Goal: Task Accomplishment & Management: Use online tool/utility

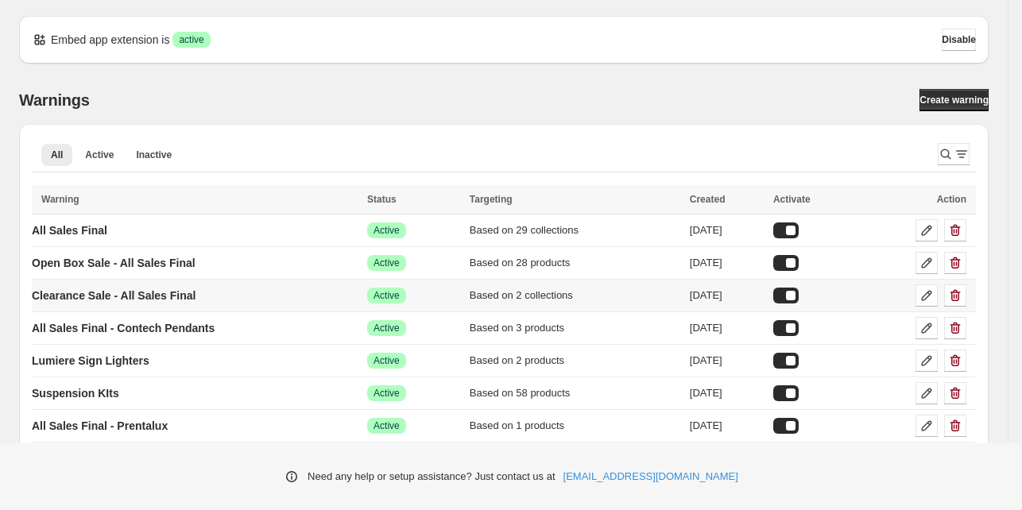
scroll to position [79, 0]
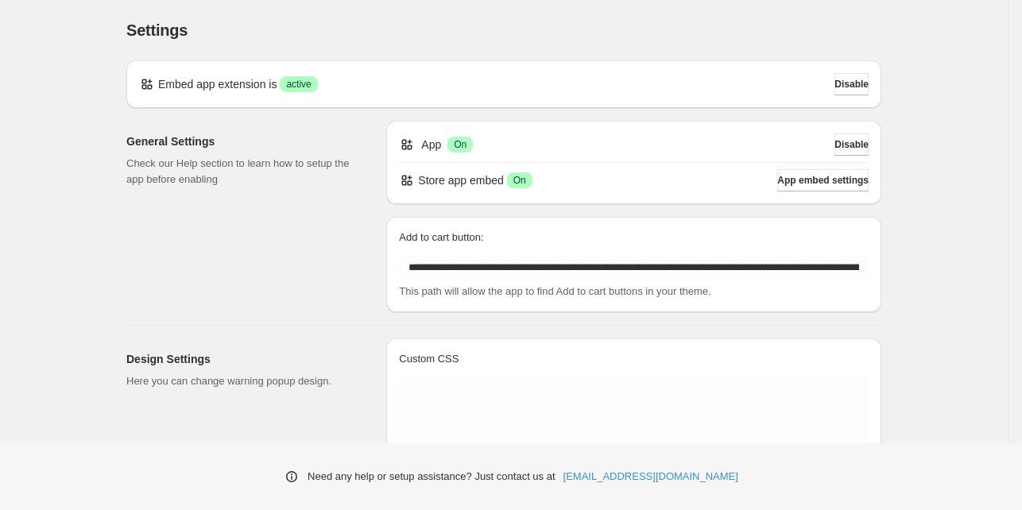
scroll to position [79, 0]
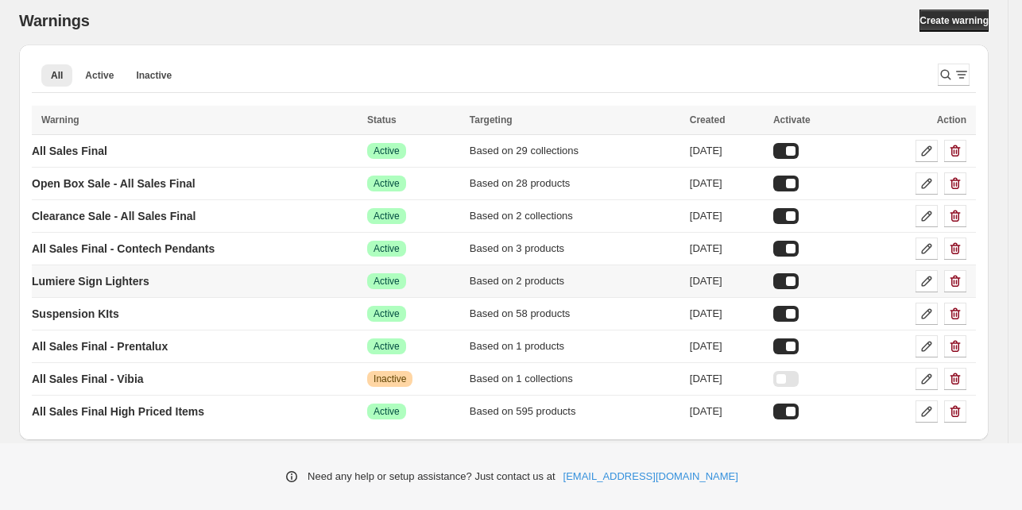
scroll to position [81, 0]
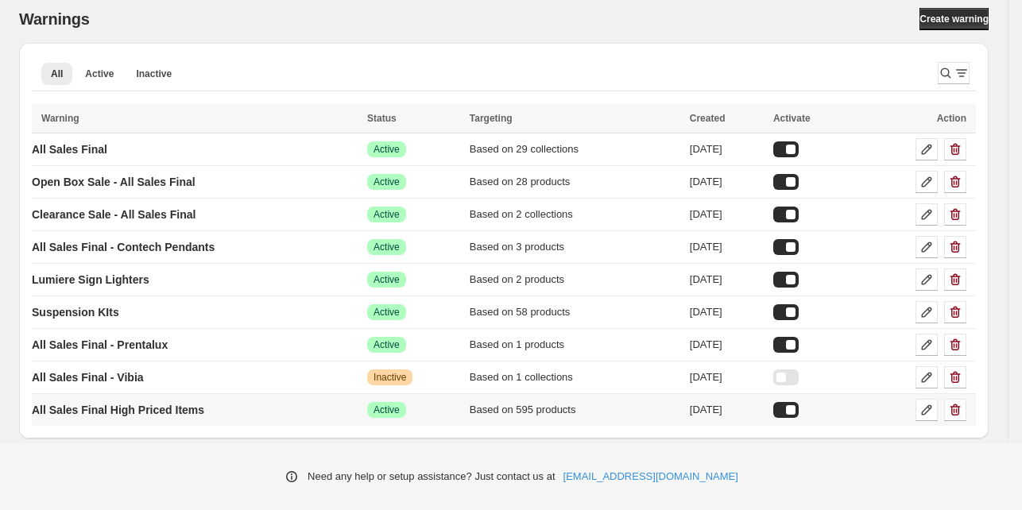
click at [241, 408] on td "All Sales Final High Priced Items" at bounding box center [197, 410] width 331 height 33
click at [139, 408] on p "All Sales Final High Priced Items" at bounding box center [118, 410] width 172 height 16
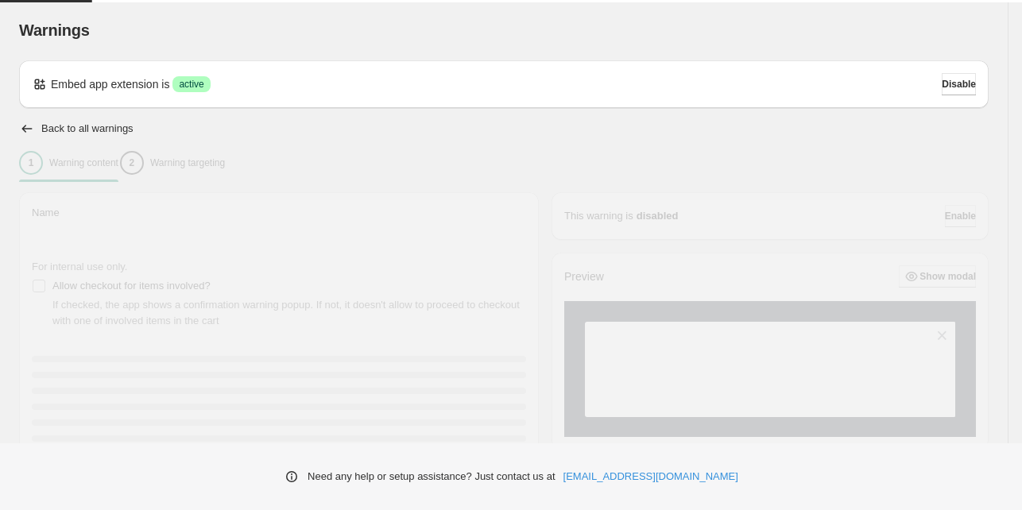
type input "**********"
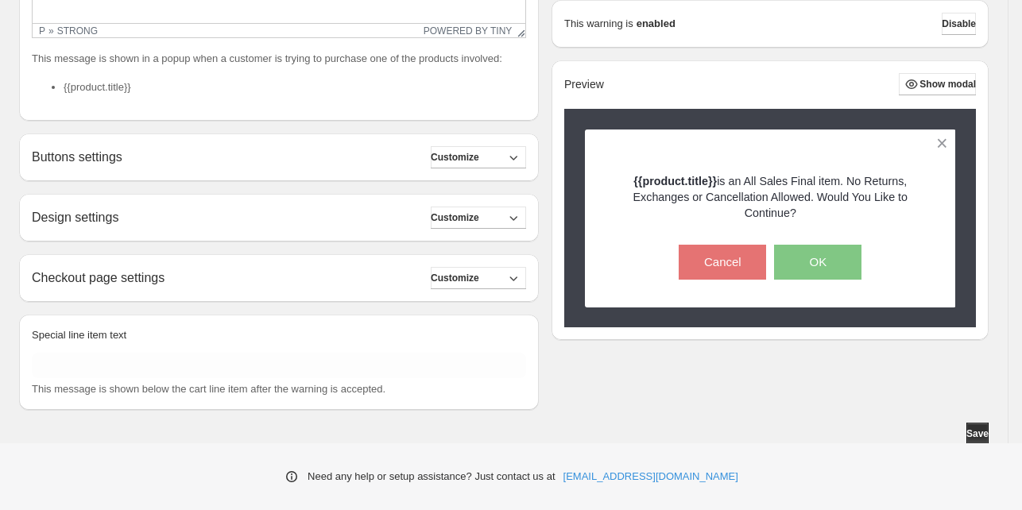
scroll to position [478, 0]
click at [507, 278] on button "Customize" at bounding box center [478, 276] width 95 height 22
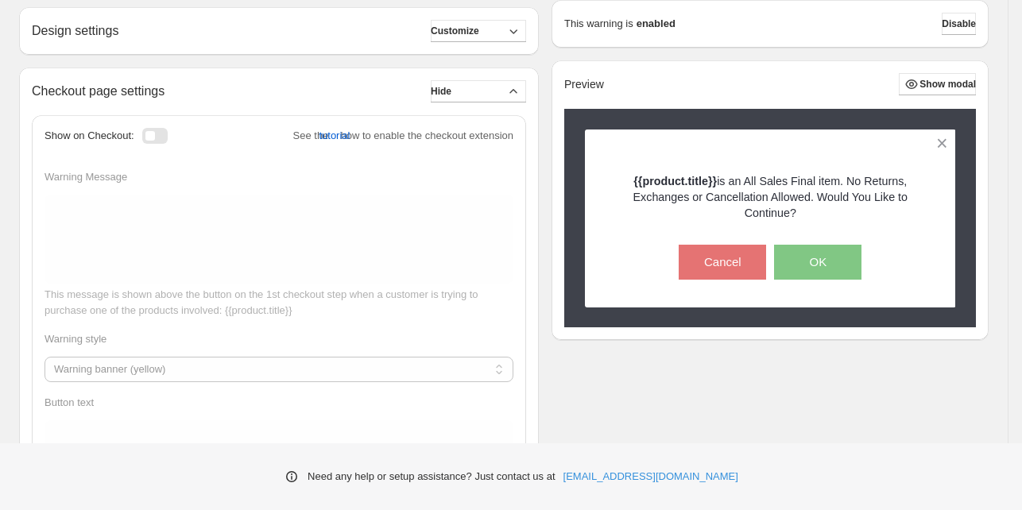
scroll to position [637, 0]
